Goal: Task Accomplishment & Management: Manage account settings

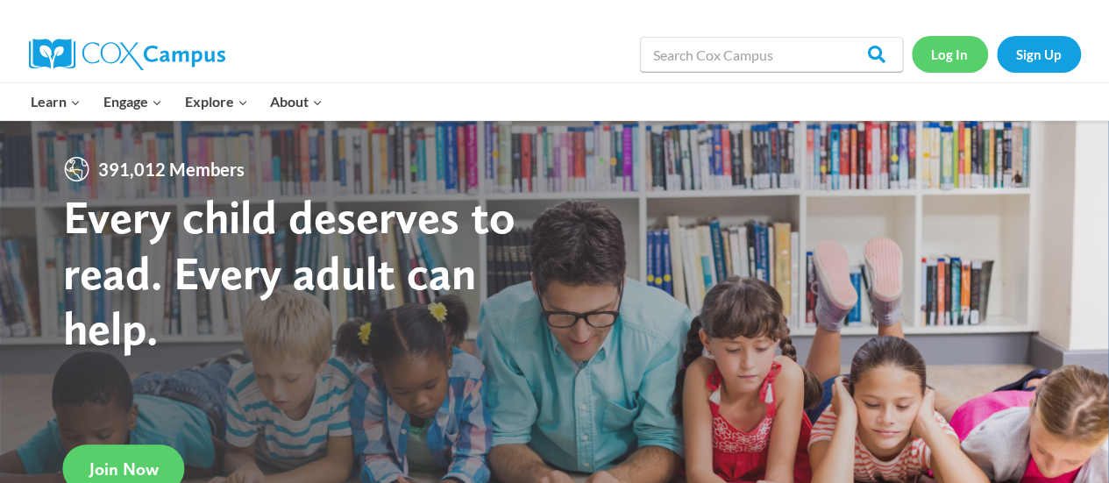
click at [940, 50] on link "Log In" at bounding box center [950, 54] width 76 height 36
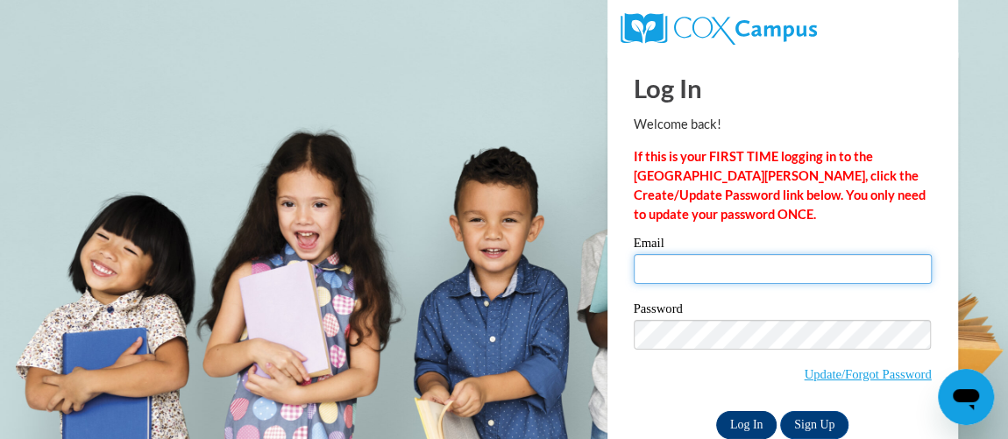
type input "angela.zurawski@rusd.org"
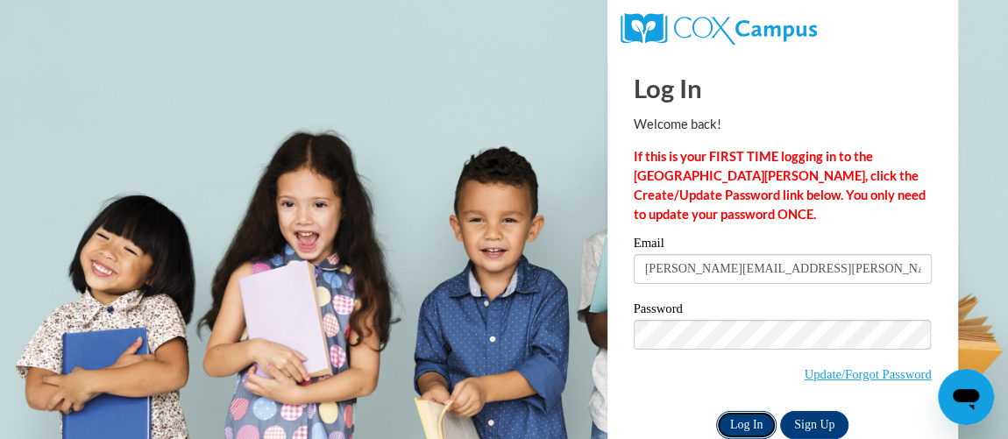
click at [744, 419] on input "Log In" at bounding box center [746, 425] width 61 height 28
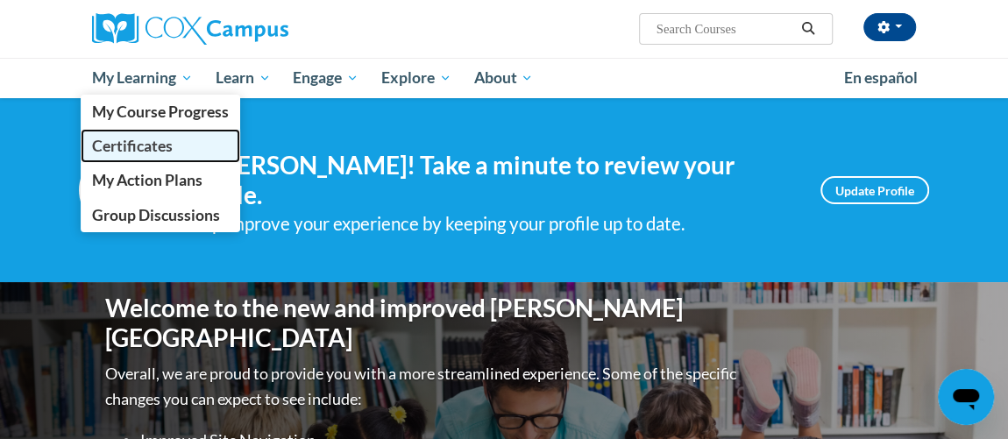
click at [155, 150] on span "Certificates" at bounding box center [132, 146] width 81 height 18
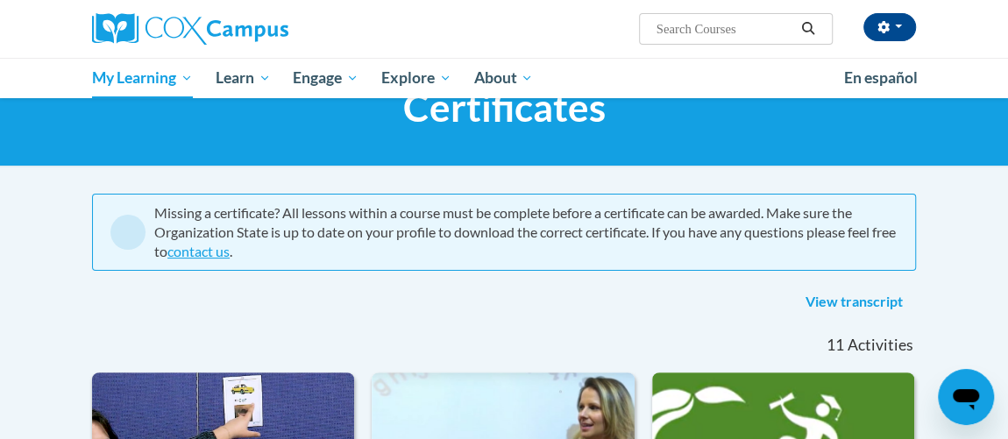
scroll to position [18, 0]
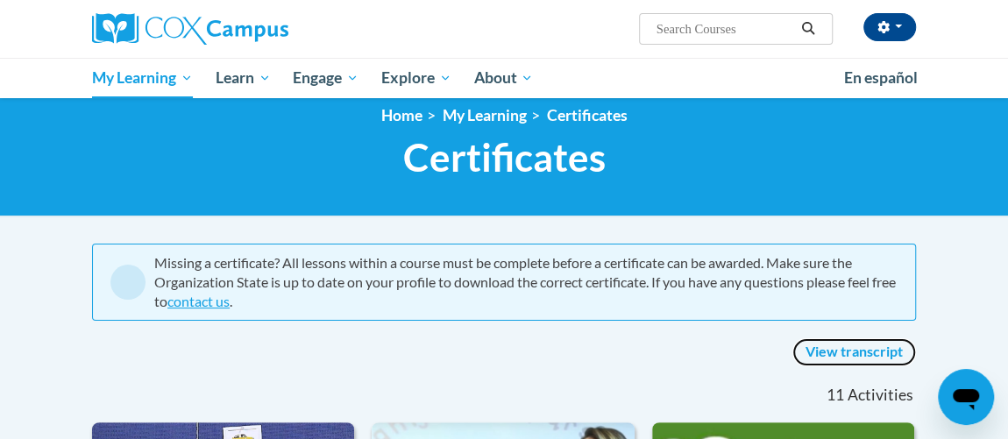
click at [879, 348] on link "View transcript" at bounding box center [854, 352] width 124 height 28
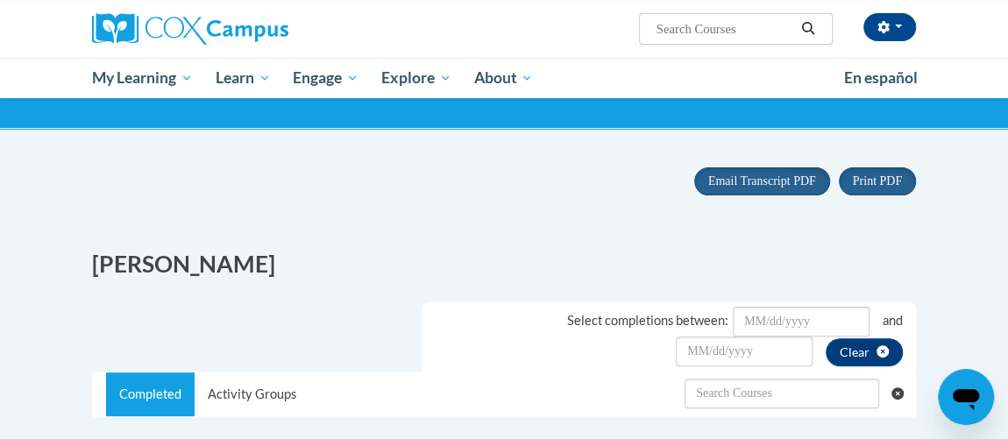
scroll to position [121, 0]
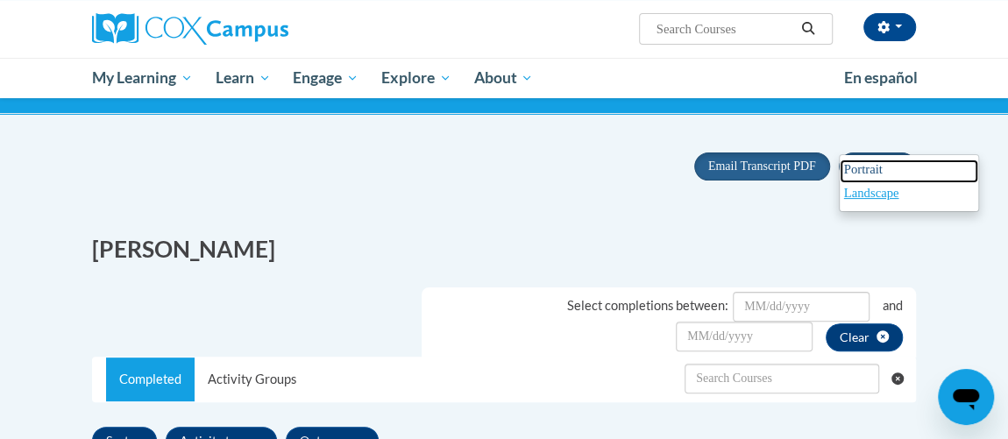
click at [858, 169] on span "Portrait" at bounding box center [863, 169] width 39 height 14
